Goal: Task Accomplishment & Management: Use online tool/utility

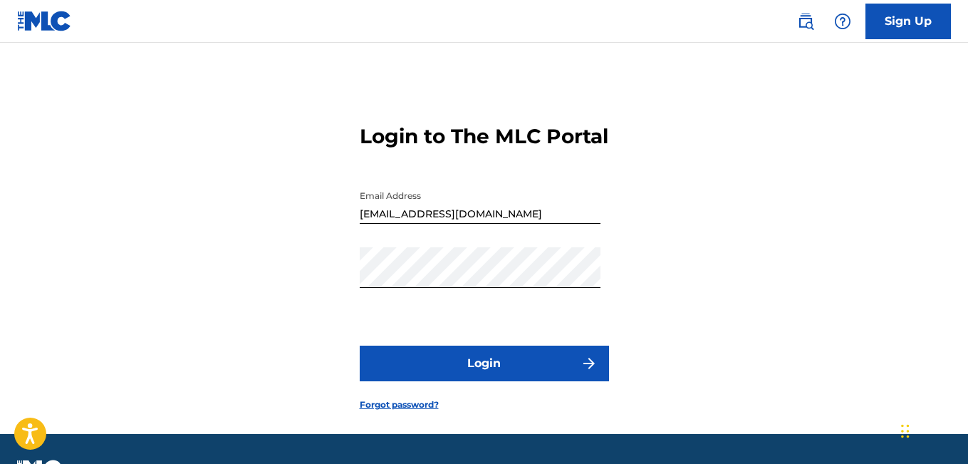
click at [506, 381] on button "Login" at bounding box center [484, 363] width 249 height 36
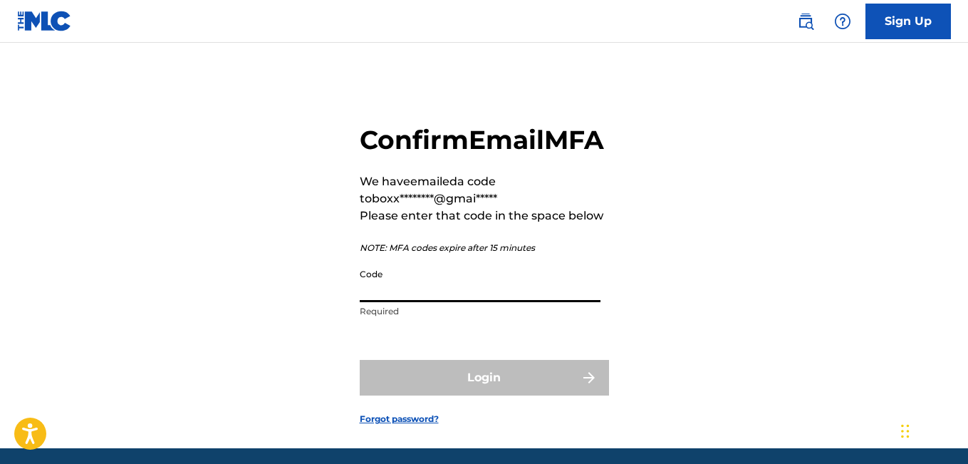
click at [421, 302] on input "Code" at bounding box center [480, 281] width 241 height 41
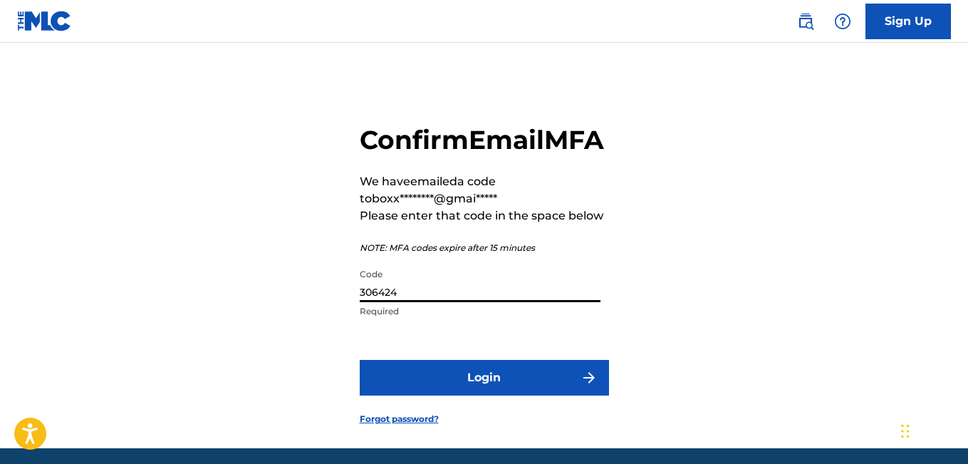
type input "306424"
click at [447, 395] on button "Login" at bounding box center [484, 378] width 249 height 36
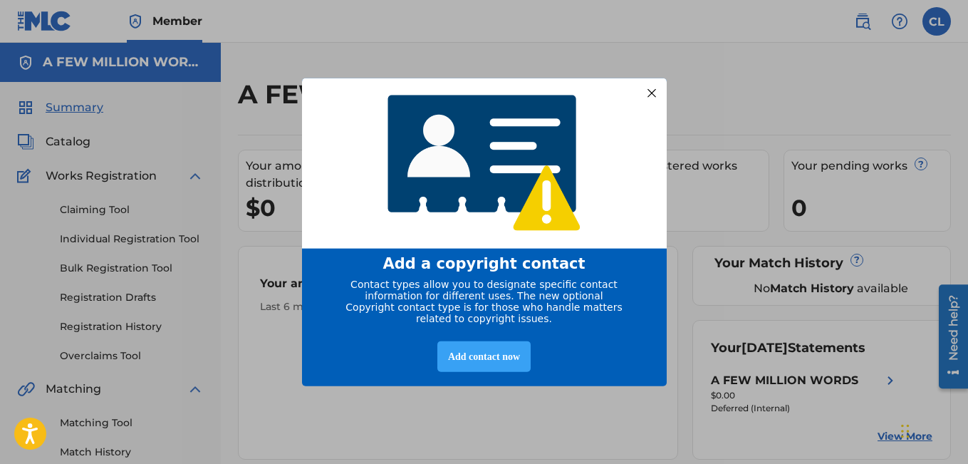
click at [487, 362] on div "Add contact now" at bounding box center [483, 356] width 93 height 31
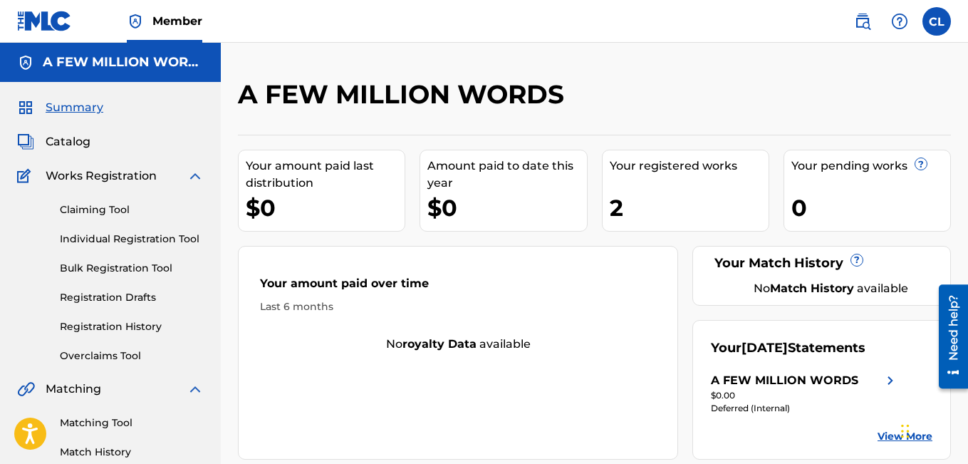
scroll to position [3, 0]
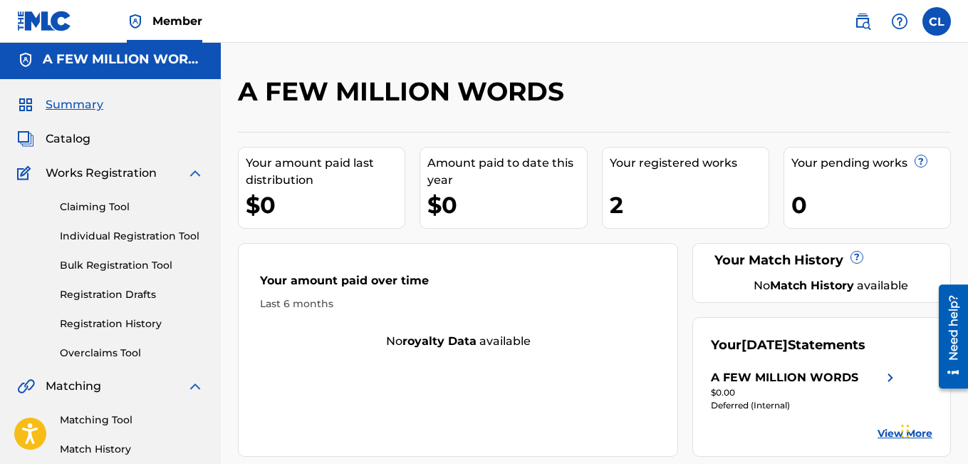
click at [76, 137] on span "Catalog" at bounding box center [68, 138] width 45 height 17
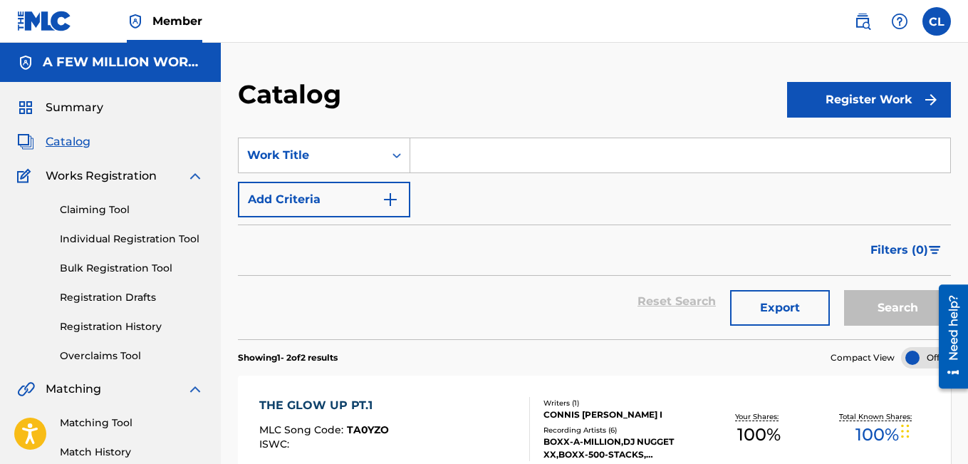
click at [73, 109] on span "Summary" at bounding box center [75, 107] width 58 height 17
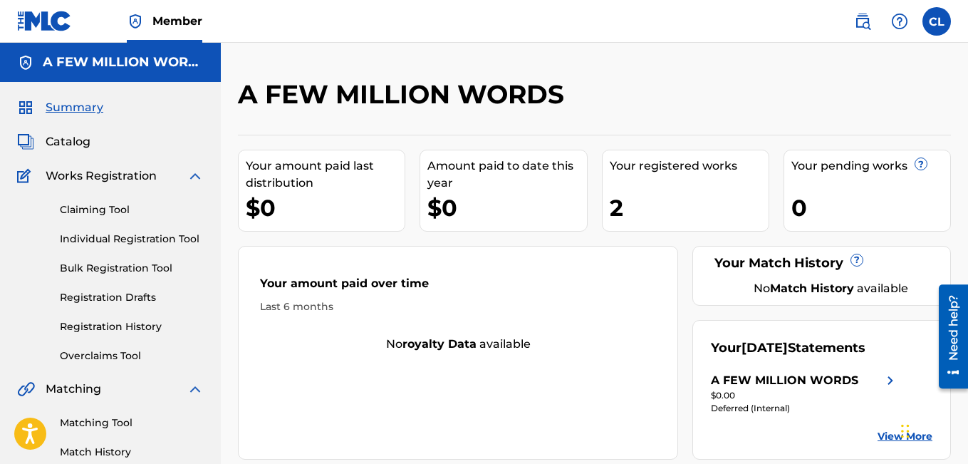
click at [53, 21] on img at bounding box center [44, 21] width 55 height 21
click at [91, 208] on link "Claiming Tool" at bounding box center [132, 209] width 144 height 15
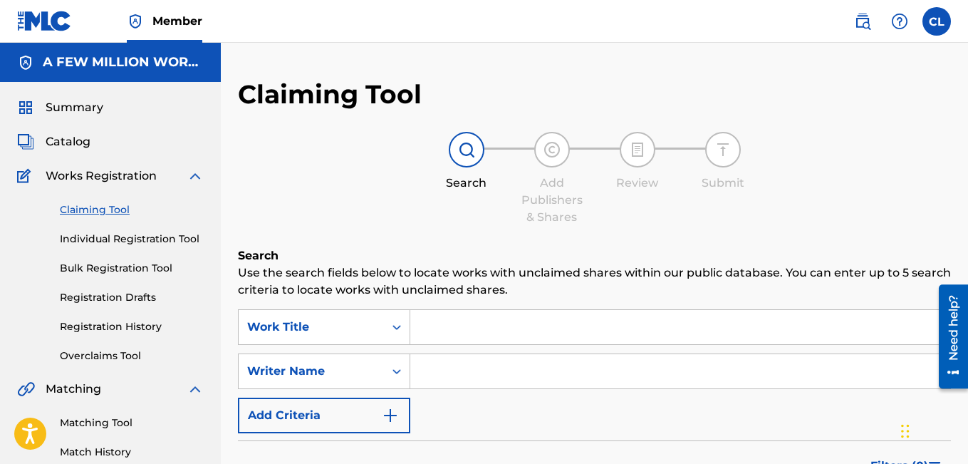
click at [93, 239] on link "Individual Registration Tool" at bounding box center [132, 239] width 144 height 15
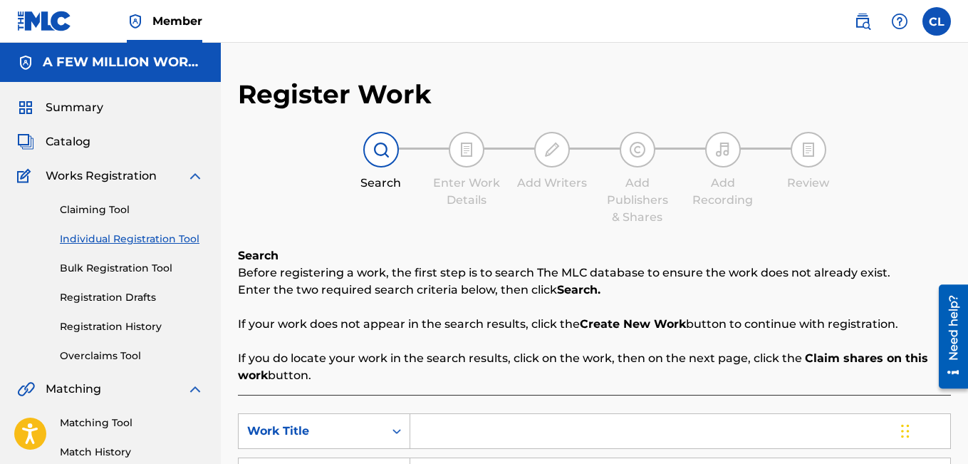
click at [91, 264] on link "Bulk Registration Tool" at bounding box center [132, 268] width 144 height 15
